Goal: Information Seeking & Learning: Learn about a topic

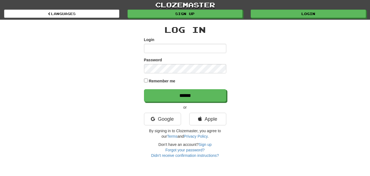
click at [148, 49] on input "Login" at bounding box center [185, 48] width 82 height 9
type input "*********"
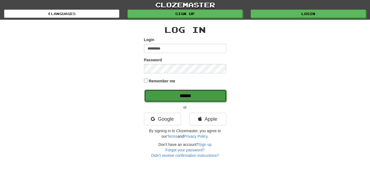
click at [213, 95] on input "******" at bounding box center [185, 96] width 82 height 13
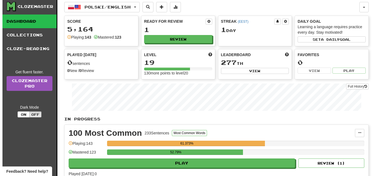
scroll to position [28, 0]
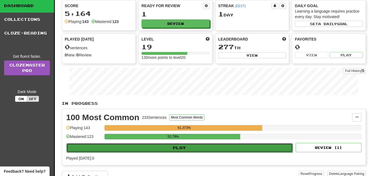
click at [252, 146] on button "Play" at bounding box center [179, 147] width 226 height 9
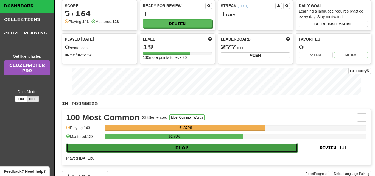
select select "**"
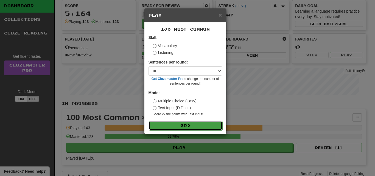
click at [214, 124] on button "Go" at bounding box center [186, 125] width 74 height 9
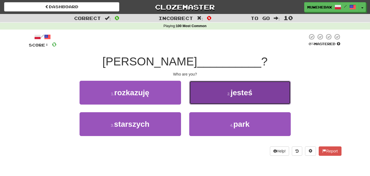
click at [214, 98] on button "2 . jesteś" at bounding box center [240, 93] width 102 height 24
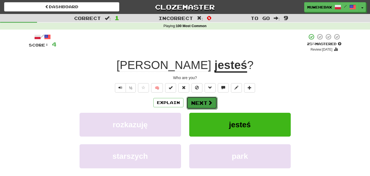
click at [200, 98] on button "Next" at bounding box center [202, 103] width 31 height 13
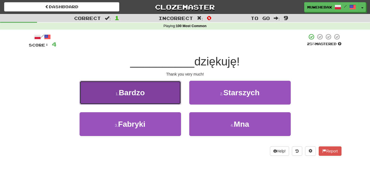
click at [164, 93] on button "1 . Bardzo" at bounding box center [131, 93] width 102 height 24
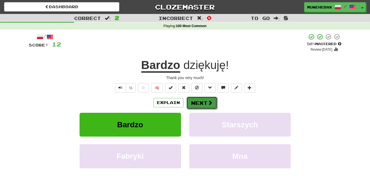
click at [200, 98] on button "Next" at bounding box center [202, 103] width 31 height 13
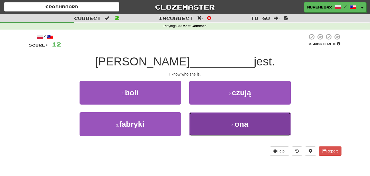
click at [205, 122] on button "4 . ona" at bounding box center [240, 124] width 102 height 24
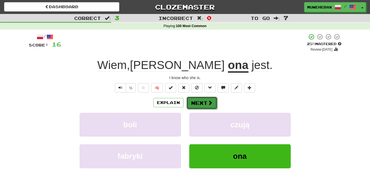
click at [200, 98] on button "Next" at bounding box center [202, 103] width 31 height 13
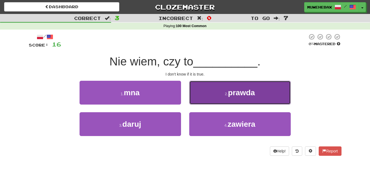
click at [207, 96] on button "2 . prawda" at bounding box center [240, 93] width 102 height 24
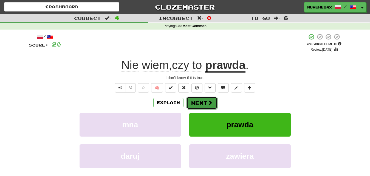
click at [199, 98] on button "Next" at bounding box center [202, 103] width 31 height 13
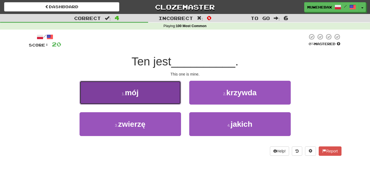
click at [164, 90] on button "1 . mój" at bounding box center [131, 93] width 102 height 24
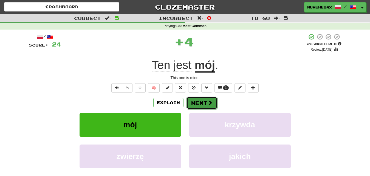
click at [200, 98] on button "Next" at bounding box center [202, 103] width 31 height 13
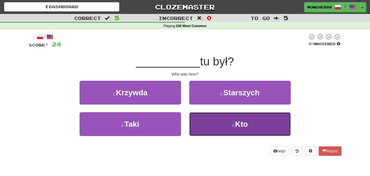
click at [213, 125] on button "4 . Kto" at bounding box center [240, 124] width 102 height 24
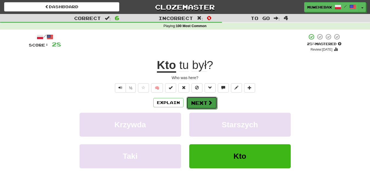
click at [200, 98] on button "Next" at bounding box center [202, 103] width 31 height 13
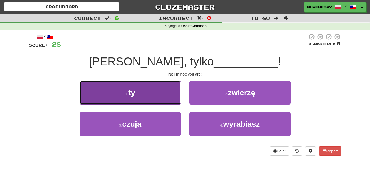
click at [170, 91] on button "1 . ty" at bounding box center [131, 93] width 102 height 24
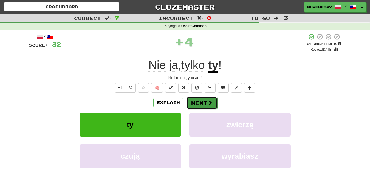
click at [199, 98] on button "Next" at bounding box center [202, 103] width 31 height 13
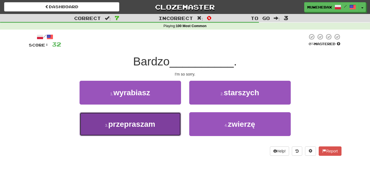
click at [167, 123] on button "3 . przepraszam" at bounding box center [131, 124] width 102 height 24
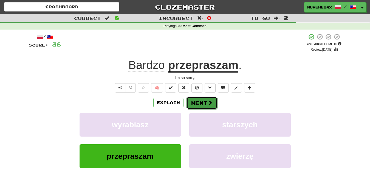
click at [199, 99] on button "Next" at bounding box center [202, 103] width 31 height 13
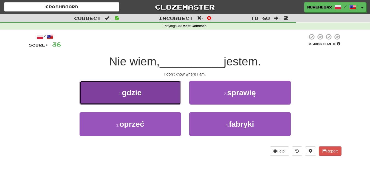
click at [174, 93] on button "1 . gdzie" at bounding box center [131, 93] width 102 height 24
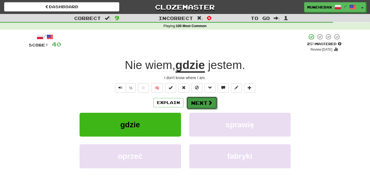
click at [201, 98] on button "Next" at bounding box center [202, 103] width 31 height 13
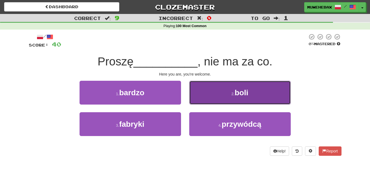
click at [202, 100] on button "2 . boli" at bounding box center [240, 93] width 102 height 24
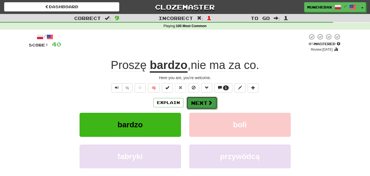
click at [200, 99] on button "Next" at bounding box center [202, 103] width 31 height 13
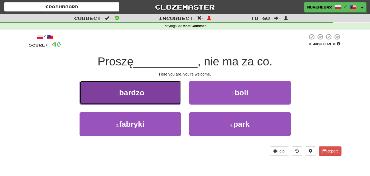
click at [173, 89] on button "1 . bardzo" at bounding box center [131, 93] width 102 height 24
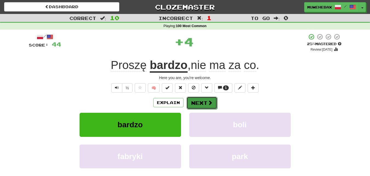
click at [200, 97] on button "Next" at bounding box center [202, 103] width 31 height 13
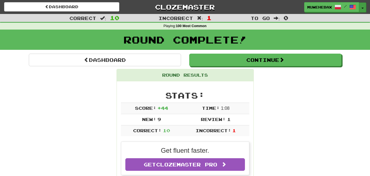
click at [363, 9] on button "Toggle Dropdown" at bounding box center [362, 7] width 7 height 10
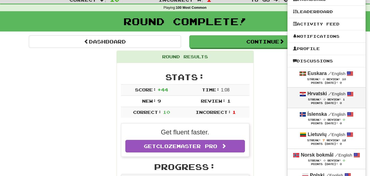
scroll to position [28, 0]
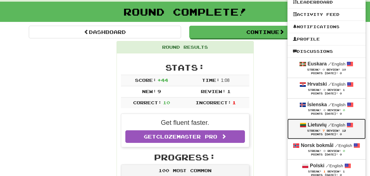
click at [294, 128] on div "Lietuvių / English" at bounding box center [326, 125] width 67 height 7
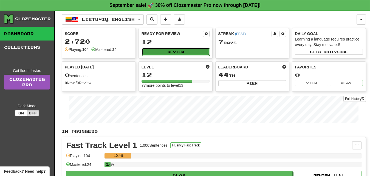
click at [196, 50] on button "Review" at bounding box center [176, 52] width 68 height 8
select select "**"
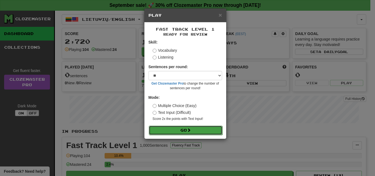
click at [211, 128] on button "Go" at bounding box center [186, 130] width 74 height 9
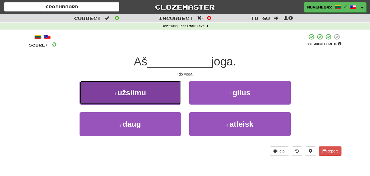
click at [172, 94] on button "1 . užsiimu" at bounding box center [131, 93] width 102 height 24
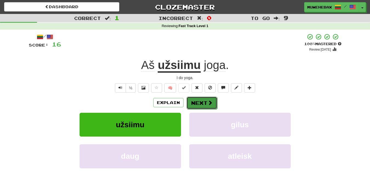
click at [199, 98] on button "Next" at bounding box center [202, 103] width 31 height 13
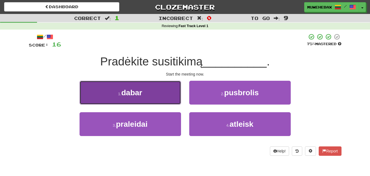
click at [170, 93] on button "1 . dabar" at bounding box center [131, 93] width 102 height 24
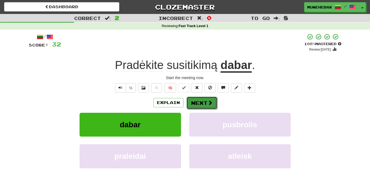
click at [199, 98] on button "Next" at bounding box center [202, 103] width 31 height 13
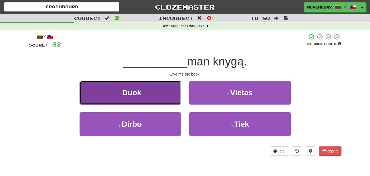
click at [159, 94] on button "1 . Duok" at bounding box center [131, 93] width 102 height 24
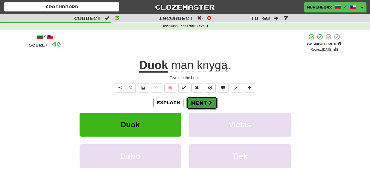
click at [200, 98] on button "Next" at bounding box center [202, 103] width 31 height 13
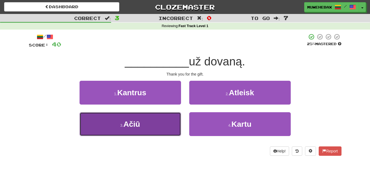
click at [165, 121] on button "3 . Ačiū" at bounding box center [131, 124] width 102 height 24
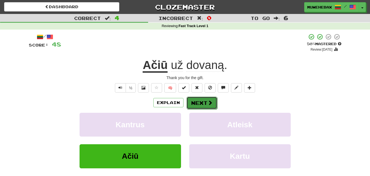
click at [200, 98] on button "Next" at bounding box center [202, 103] width 31 height 13
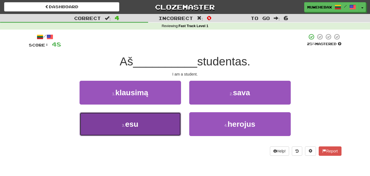
click at [168, 124] on button "3 . esu" at bounding box center [131, 124] width 102 height 24
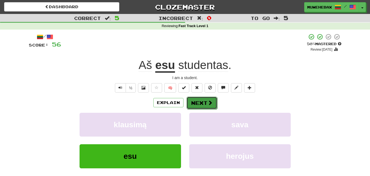
click at [200, 98] on button "Next" at bounding box center [202, 103] width 31 height 13
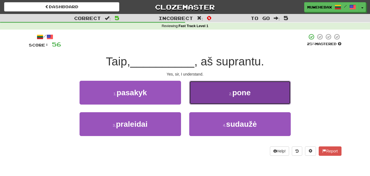
click at [201, 98] on button "2 . pone" at bounding box center [240, 93] width 102 height 24
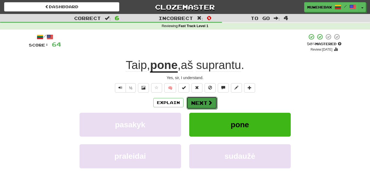
click at [199, 99] on button "Next" at bounding box center [202, 103] width 31 height 13
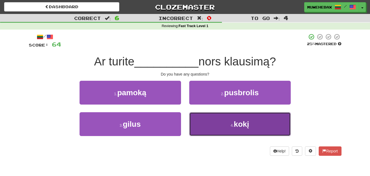
click at [212, 124] on button "4 . kokį" at bounding box center [240, 124] width 102 height 24
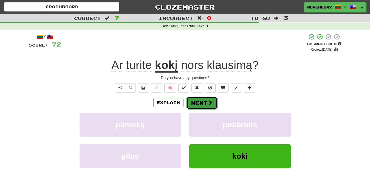
click at [200, 99] on button "Next" at bounding box center [202, 103] width 31 height 13
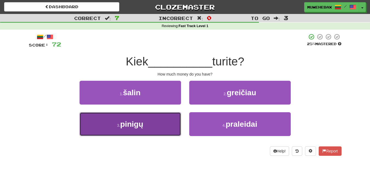
click at [164, 123] on button "3 . pinigų" at bounding box center [131, 124] width 102 height 24
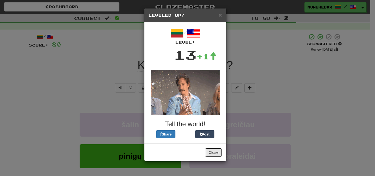
click at [213, 150] on button "Close" at bounding box center [213, 152] width 17 height 9
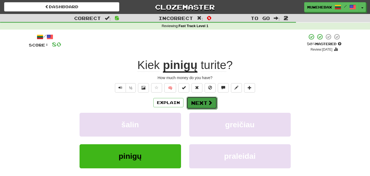
click at [200, 98] on button "Next" at bounding box center [202, 103] width 31 height 13
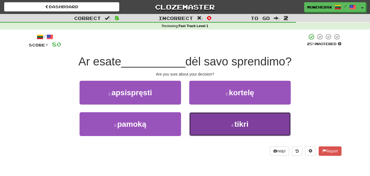
click at [212, 121] on button "4 . tikri" at bounding box center [240, 124] width 102 height 24
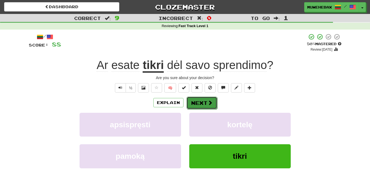
click at [200, 98] on button "Next" at bounding box center [202, 103] width 31 height 13
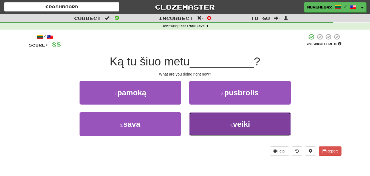
click at [210, 122] on button "4 . veiki" at bounding box center [240, 124] width 102 height 24
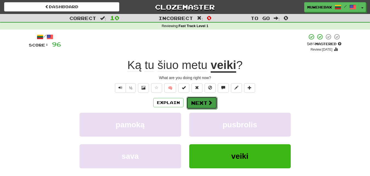
click at [200, 98] on button "Next" at bounding box center [202, 103] width 31 height 13
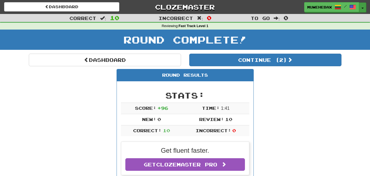
click at [363, 8] on span "button" at bounding box center [363, 8] width 2 height 1
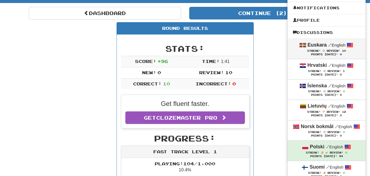
scroll to position [56, 0]
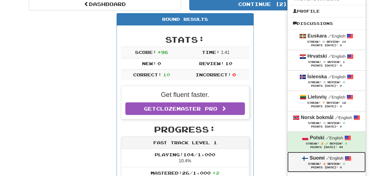
click at [293, 162] on div "Streak: 2 Review: 0" at bounding box center [326, 164] width 67 height 4
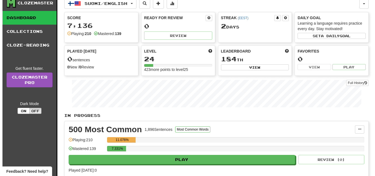
scroll to position [28, 0]
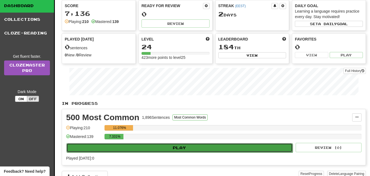
click at [250, 146] on button "Play" at bounding box center [179, 147] width 226 height 9
select select "**"
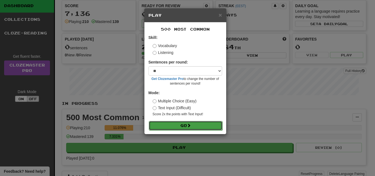
click at [214, 125] on button "Go" at bounding box center [186, 125] width 74 height 9
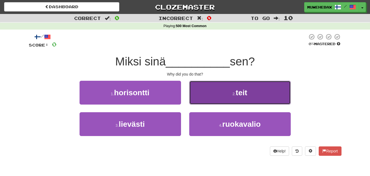
click at [213, 97] on button "2 . teit" at bounding box center [240, 93] width 102 height 24
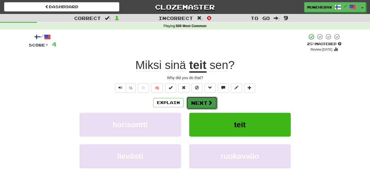
click at [200, 98] on button "Next" at bounding box center [202, 103] width 31 height 13
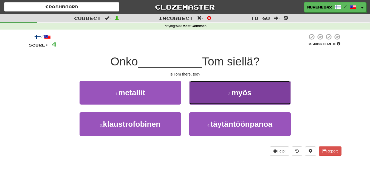
click at [204, 97] on button "2 . myös" at bounding box center [240, 93] width 102 height 24
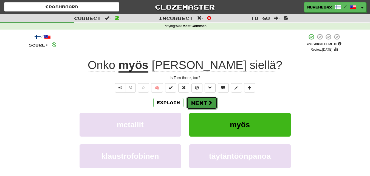
click at [199, 98] on button "Next" at bounding box center [202, 103] width 31 height 13
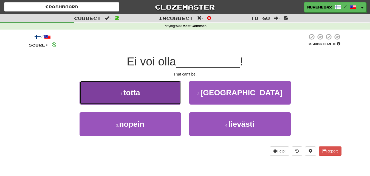
click at [176, 96] on button "1 . totta" at bounding box center [131, 93] width 102 height 24
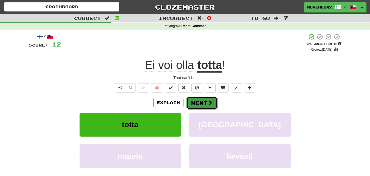
click at [200, 98] on button "Next" at bounding box center [202, 103] width 31 height 13
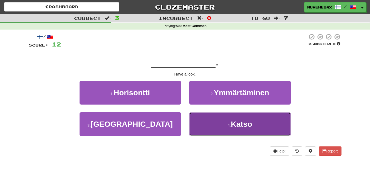
click at [209, 126] on button "4 . Katso" at bounding box center [240, 124] width 102 height 24
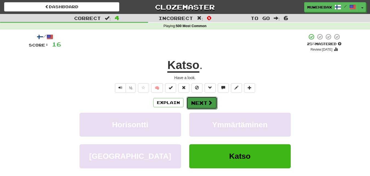
click at [200, 98] on button "Next" at bounding box center [202, 103] width 31 height 13
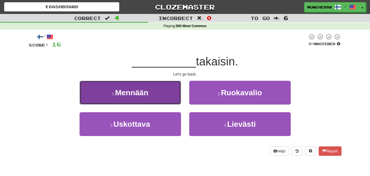
click at [164, 93] on button "1 . [GEOGRAPHIC_DATA]" at bounding box center [131, 93] width 102 height 24
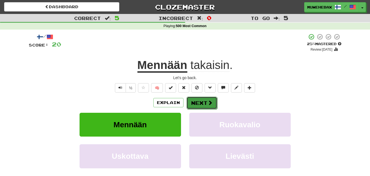
click at [200, 98] on button "Next" at bounding box center [202, 103] width 31 height 13
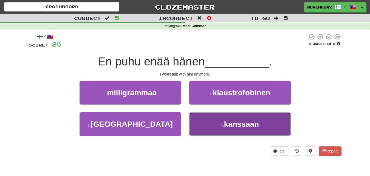
click at [206, 121] on button "4 . kanssaan" at bounding box center [240, 124] width 102 height 24
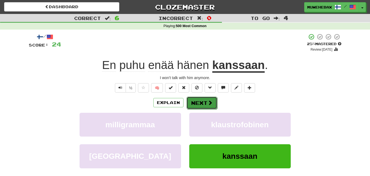
click at [200, 99] on button "Next" at bounding box center [202, 103] width 31 height 13
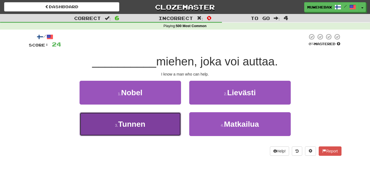
click at [171, 122] on button "3 . Tunnen" at bounding box center [131, 124] width 102 height 24
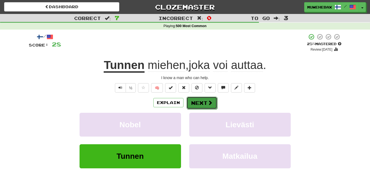
click at [200, 98] on button "Next" at bounding box center [202, 103] width 31 height 13
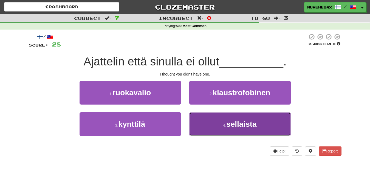
click at [211, 123] on button "4 . sellaista" at bounding box center [240, 124] width 102 height 24
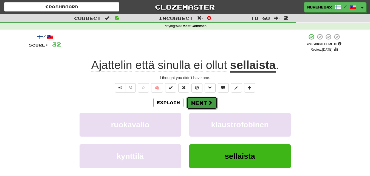
click at [200, 98] on button "Next" at bounding box center [202, 103] width 31 height 13
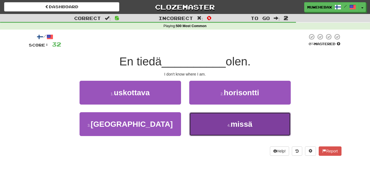
click at [211, 122] on button "4 . missä" at bounding box center [240, 124] width 102 height 24
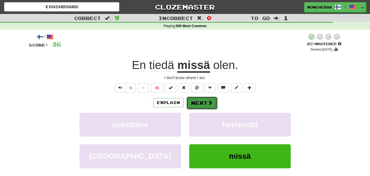
click at [200, 98] on button "Next" at bounding box center [202, 103] width 31 height 13
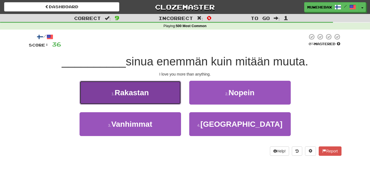
click at [171, 91] on button "1 . [GEOGRAPHIC_DATA]" at bounding box center [131, 93] width 102 height 24
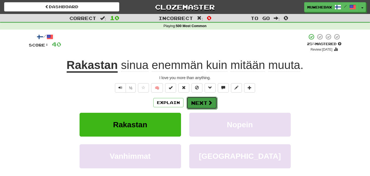
click at [200, 98] on button "Next" at bounding box center [202, 103] width 31 height 13
